Goal: Manage account settings

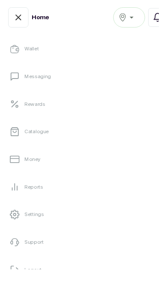
scroll to position [162, 0]
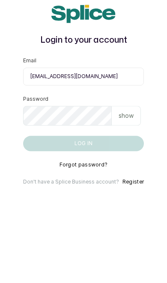
type input "[EMAIL_ADDRESS][DOMAIN_NAME]"
click at [133, 158] on p "show" at bounding box center [125, 162] width 15 height 9
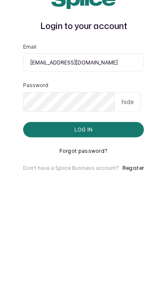
click at [116, 183] on button "Log in" at bounding box center [83, 190] width 121 height 15
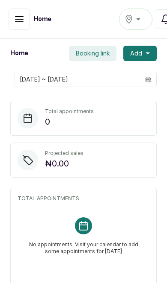
scroll to position [1, 0]
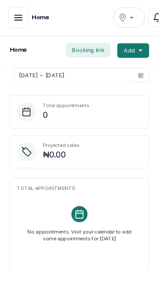
click at [9, 21] on button "button" at bounding box center [19, 18] width 21 height 21
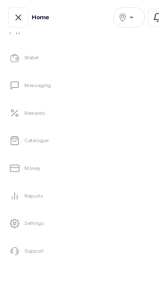
scroll to position [154, 0]
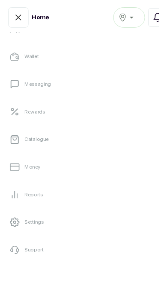
click at [70, 236] on link "Settings" at bounding box center [83, 234] width 153 height 24
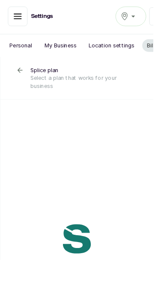
scroll to position [0, 0]
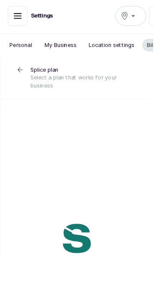
click at [18, 20] on icon "button" at bounding box center [19, 17] width 8 height 5
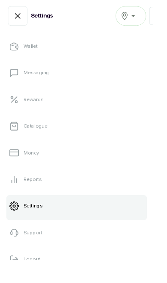
scroll to position [162, 0]
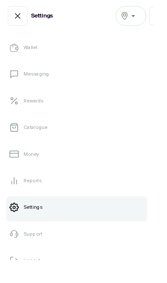
click at [103, 283] on button "Logout" at bounding box center [83, 284] width 153 height 24
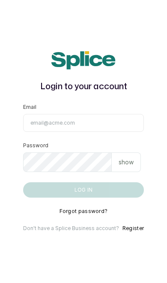
click at [49, 132] on input "Email" at bounding box center [83, 123] width 121 height 18
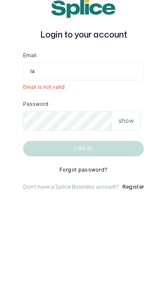
type input "layo@withsplice.com"
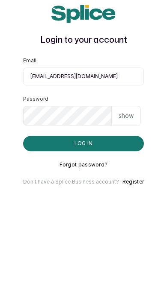
scroll to position [35, 0]
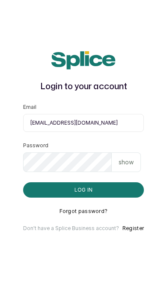
click at [124, 183] on button "Log in" at bounding box center [83, 190] width 121 height 15
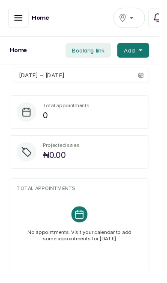
click at [90, 52] on span "Booking link" at bounding box center [93, 52] width 34 height 9
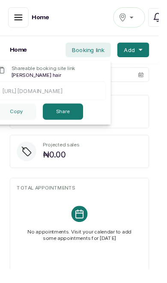
click at [72, 114] on button "Share" at bounding box center [66, 117] width 42 height 17
